Goal: Information Seeking & Learning: Learn about a topic

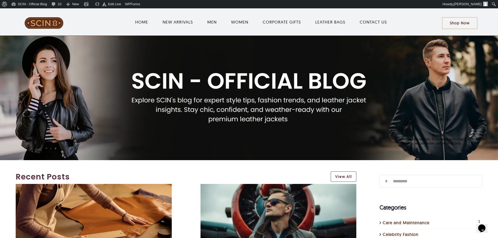
click at [262, 33] on div "Toggle Navigation HOME NEW ARRIVALS MEN WOMEN CORPORATE GIFTS LEATHER BAGS CONT…" at bounding box center [249, 22] width 483 height 25
click at [261, 30] on span "Main Menu" at bounding box center [282, 22] width 49 height 17
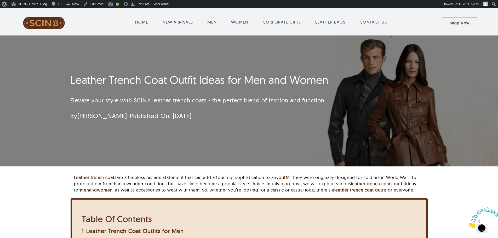
click at [172, 83] on h1 "Leather Trench Coat Outfit Ideas for Men and Women" at bounding box center [217, 79] width 295 height 13
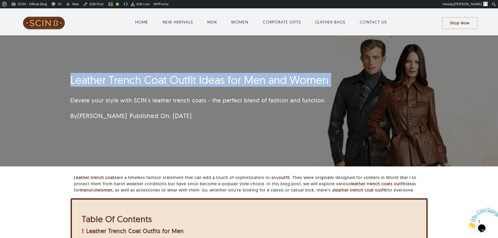
click at [172, 83] on h1 "Leather Trench Coat Outfit Ideas for Men and Women" at bounding box center [217, 79] width 295 height 13
copy h1 "Leather Trench Coat Outfit Ideas for Men and Women"
click at [69, 87] on div "Leather Trench Coat Outfit Ideas for Men and Women Elevate your style with SCIN…" at bounding box center [218, 98] width 310 height 55
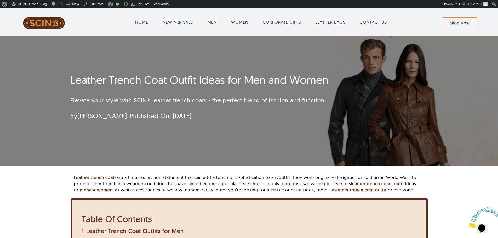
click at [59, 70] on div "Leather Trench Coat Outfit Ideas for Men and Women Elevate your style with SCIN…" at bounding box center [249, 101] width 498 height 131
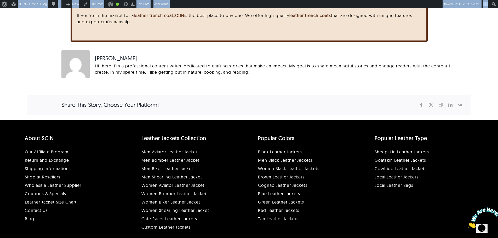
scroll to position [1212, 0]
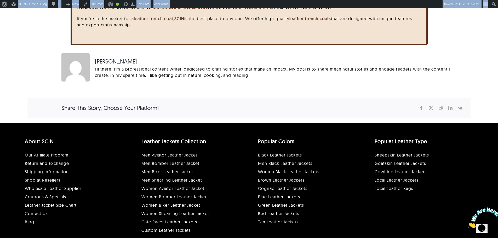
drag, startPoint x: 68, startPoint y: 75, endPoint x: 296, endPoint y: 28, distance: 233.1
copy div "Leather Trench Coat Outfit Ideas for Men and Women Elevate your style with SCIN…"
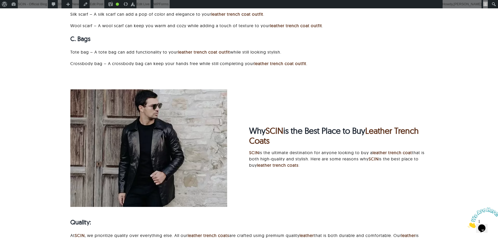
scroll to position [846, 0]
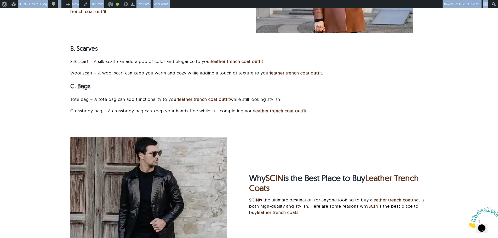
click at [226, 111] on p "Crossbody bag – A crossbody bag can keep your hands free while still completing…" at bounding box center [248, 111] width 357 height 6
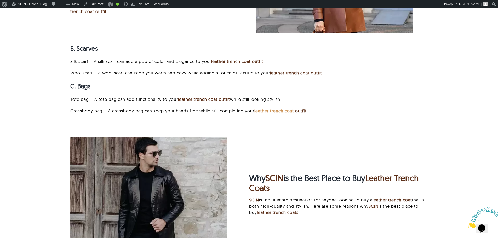
click at [278, 114] on link "leather trench coat" at bounding box center [273, 110] width 39 height 5
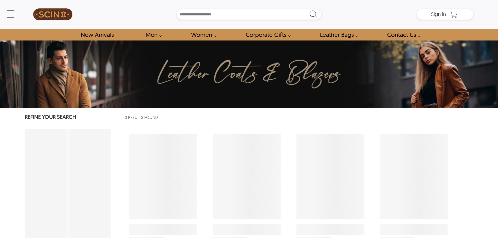
select select "********"
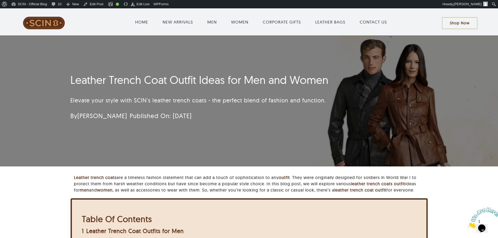
click at [212, 83] on h1 "Leather Trench Coat Outfit Ideas for Men and Women" at bounding box center [217, 79] width 295 height 13
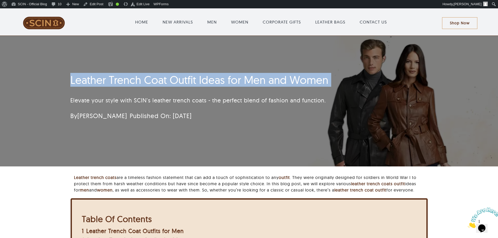
click at [212, 83] on h1 "Leather Trench Coat Outfit Ideas for Men and Women" at bounding box center [217, 79] width 295 height 13
copy h1 "Leather Trench Coat Outfit Ideas for Men and Women"
click at [98, 3] on link "Edit Post" at bounding box center [93, 4] width 24 height 8
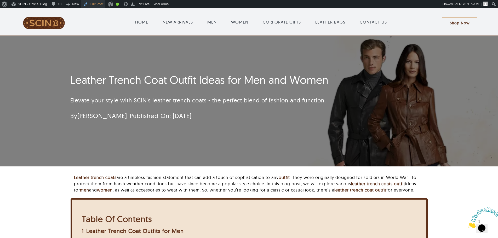
click at [93, 2] on link "Edit Post" at bounding box center [93, 4] width 24 height 8
